Goal: Task Accomplishment & Management: Manage account settings

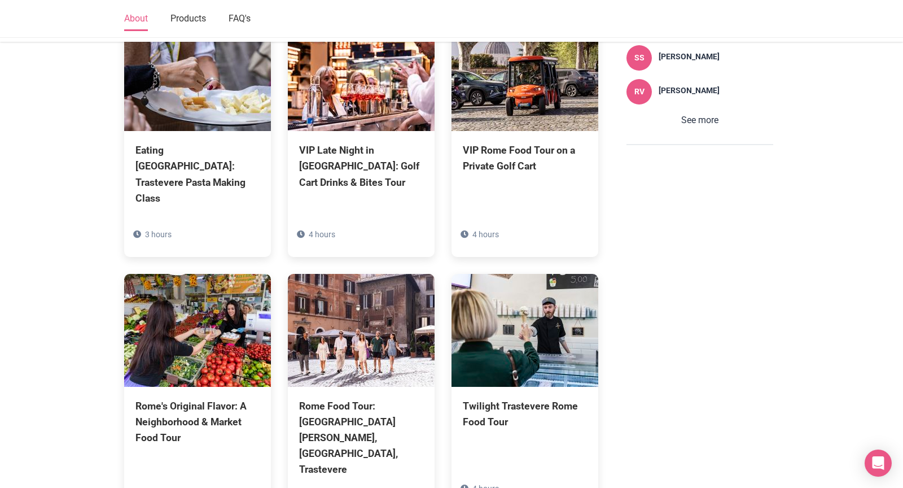
scroll to position [922, 0]
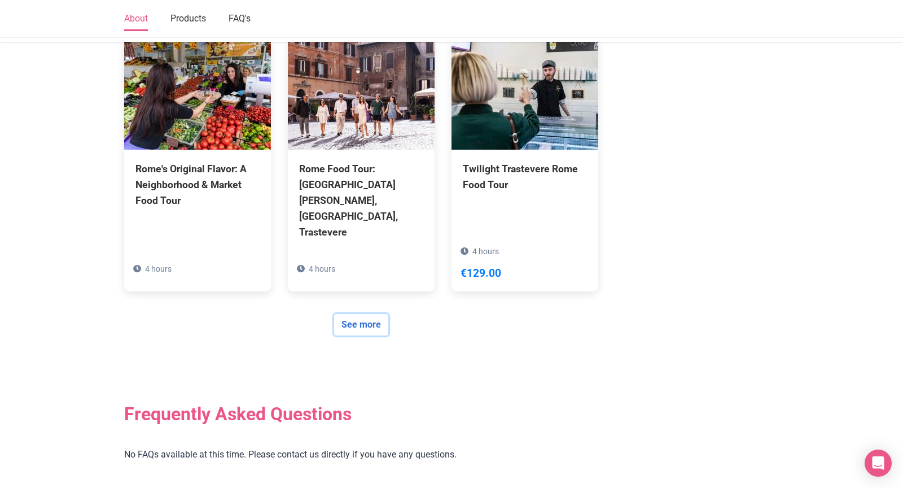
click at [362, 314] on link "See more" at bounding box center [361, 324] width 54 height 21
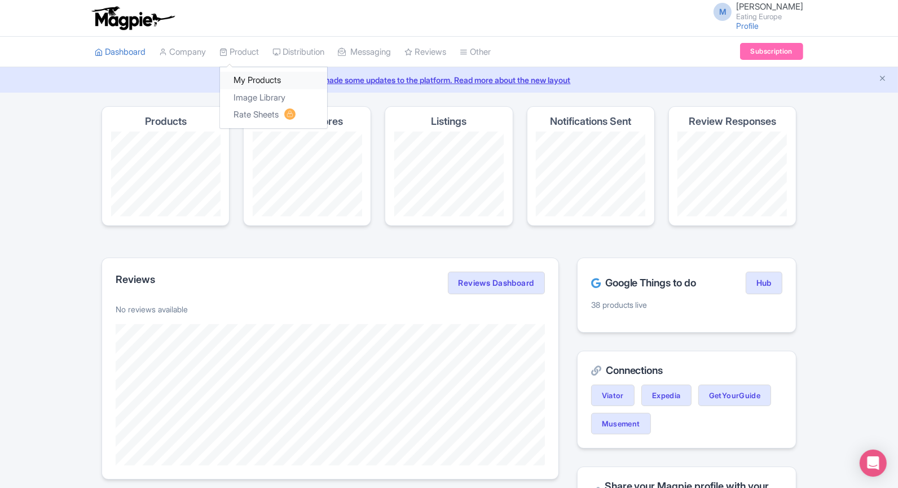
click at [250, 78] on link "My Products" at bounding box center [273, 80] width 107 height 17
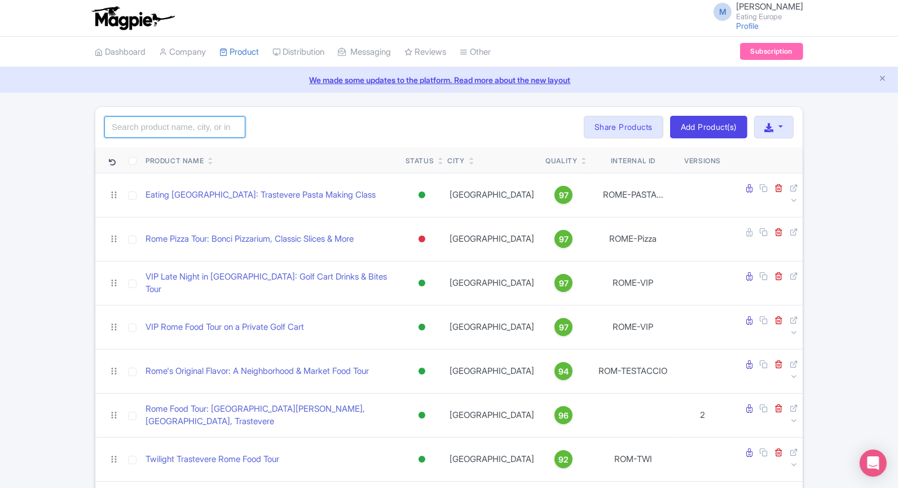
click at [212, 126] on input "search" at bounding box center [174, 126] width 141 height 21
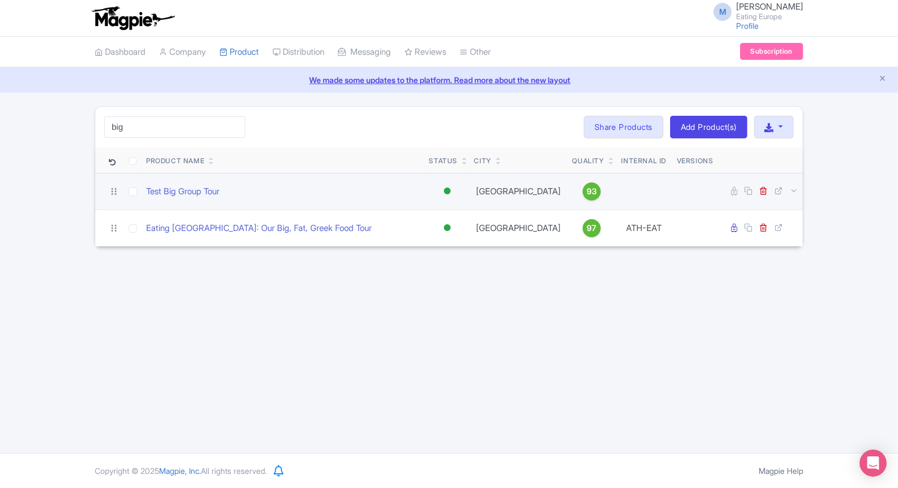
click at [449, 188] on div at bounding box center [447, 190] width 7 height 7
click at [432, 227] on div "Inactive" at bounding box center [419, 231] width 67 height 21
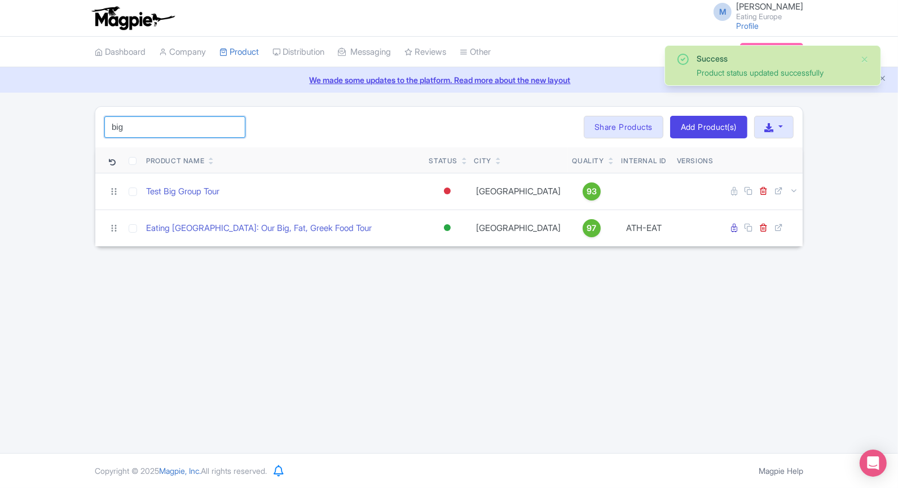
drag, startPoint x: 129, startPoint y: 126, endPoint x: 27, endPoint y: 116, distance: 103.2
click at [27, 116] on div "Success Product status updated successfully big Search Bulk Actions Delete Add …" at bounding box center [449, 176] width 898 height 141
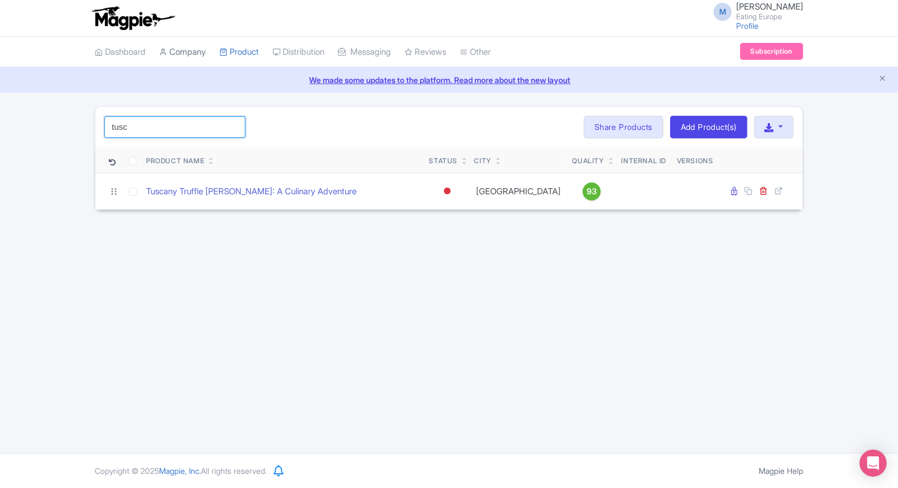
type input "tusc"
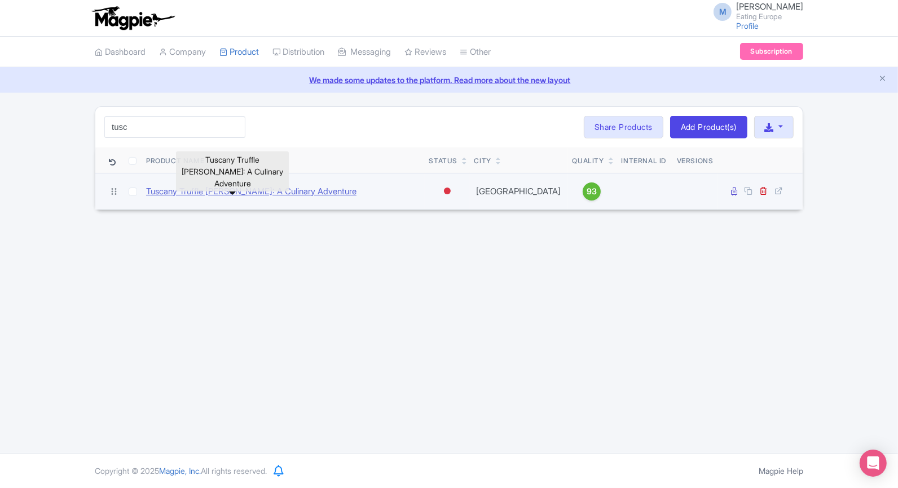
click at [290, 192] on link "Tuscany Truffle [PERSON_NAME]: A Culinary Adventure" at bounding box center [251, 191] width 211 height 13
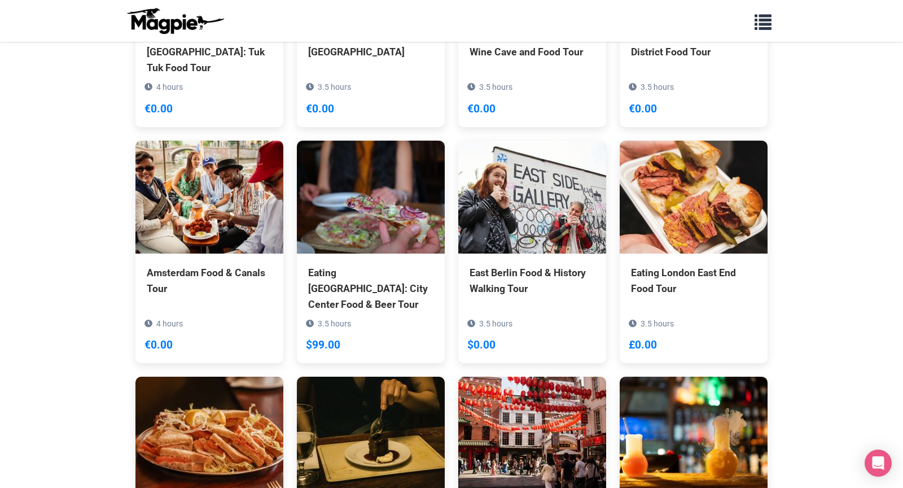
scroll to position [1277, 0]
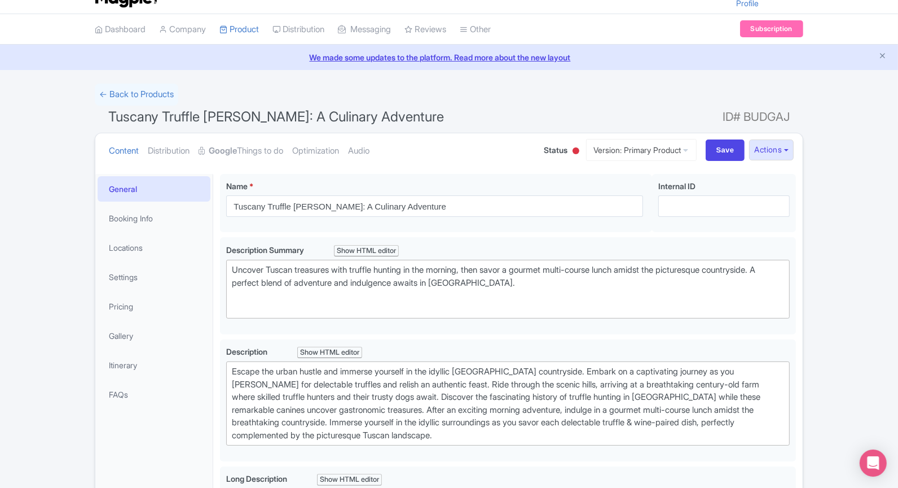
scroll to position [10, 0]
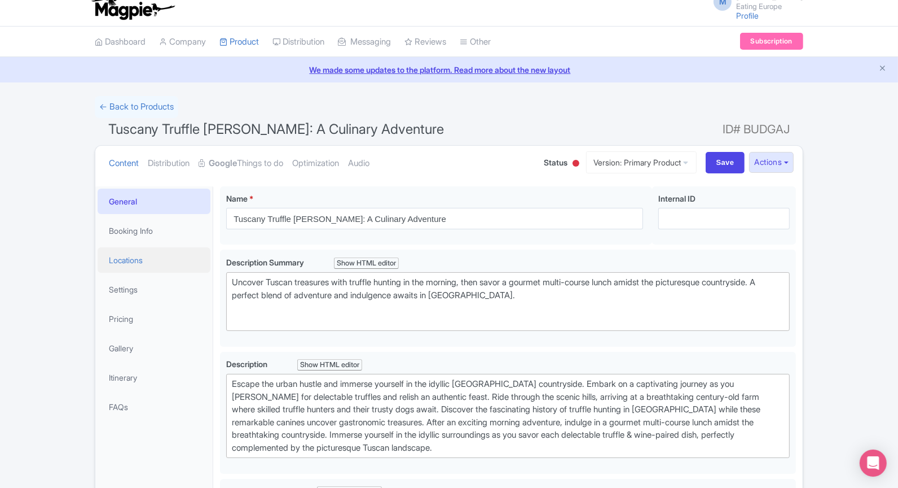
click at [130, 256] on link "Locations" at bounding box center [154, 259] width 113 height 25
